Goal: Find specific page/section: Find specific page/section

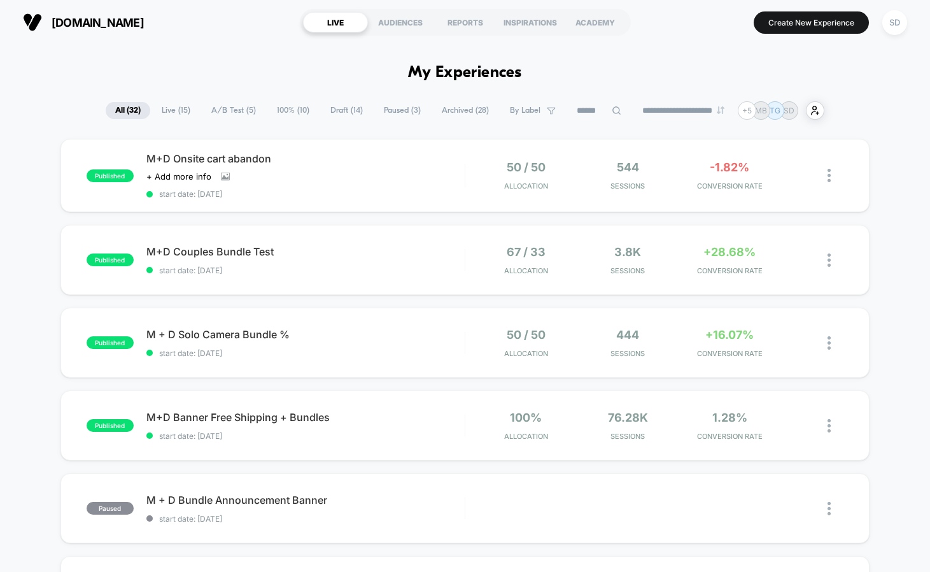
click at [222, 118] on span "A/B Test ( 5 )" at bounding box center [234, 110] width 64 height 17
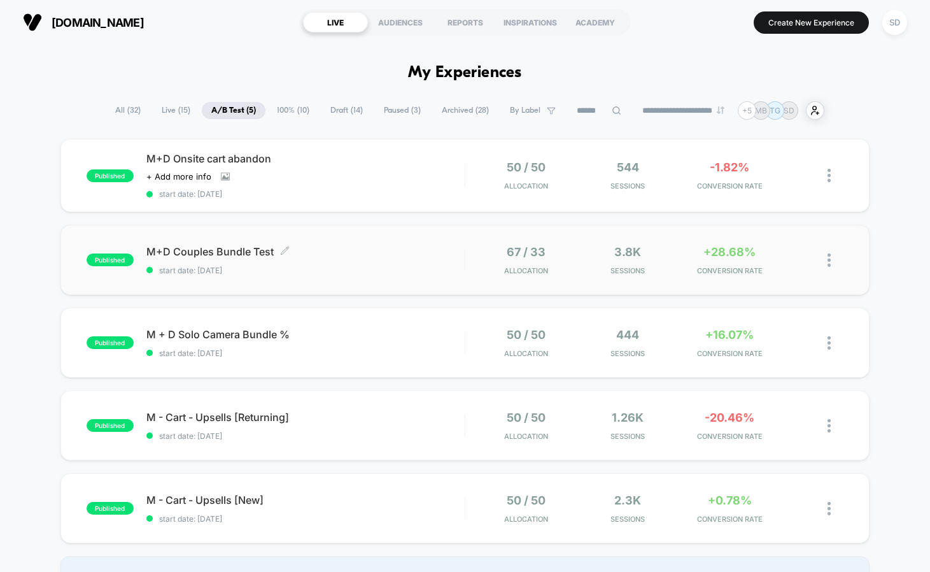
click at [271, 246] on span "M+D Couples Bundle Test Click to edit experience details" at bounding box center [305, 251] width 318 height 13
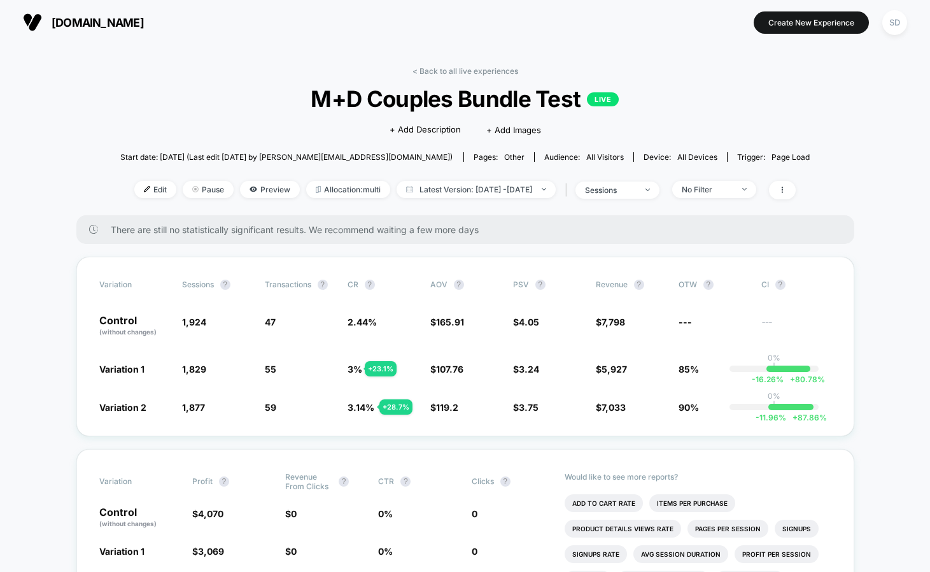
click at [46, 27] on button "[DOMAIN_NAME] [URL][DOMAIN_NAME]" at bounding box center [83, 22] width 129 height 20
